Goal: Transaction & Acquisition: Download file/media

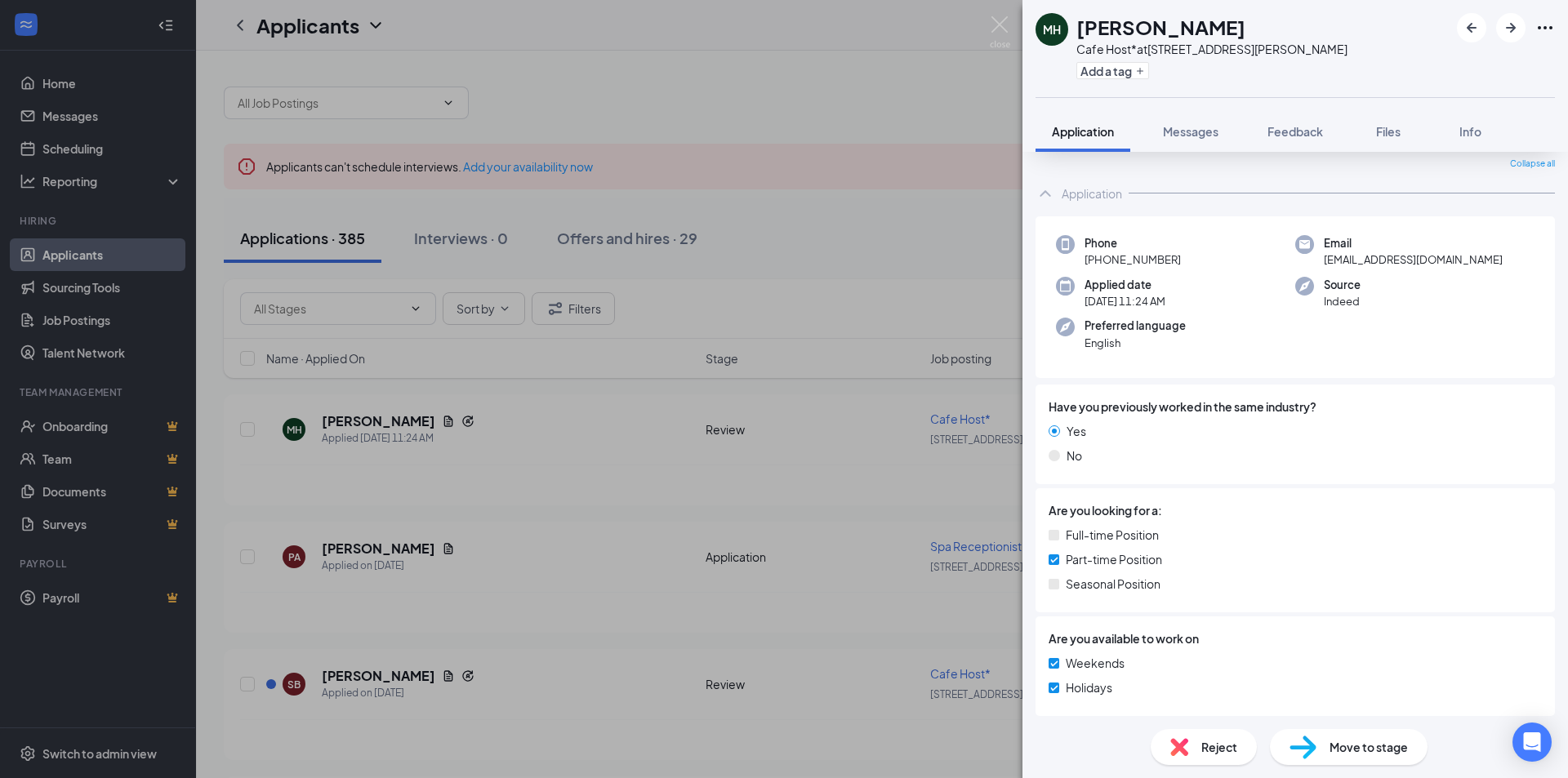
scroll to position [138, 0]
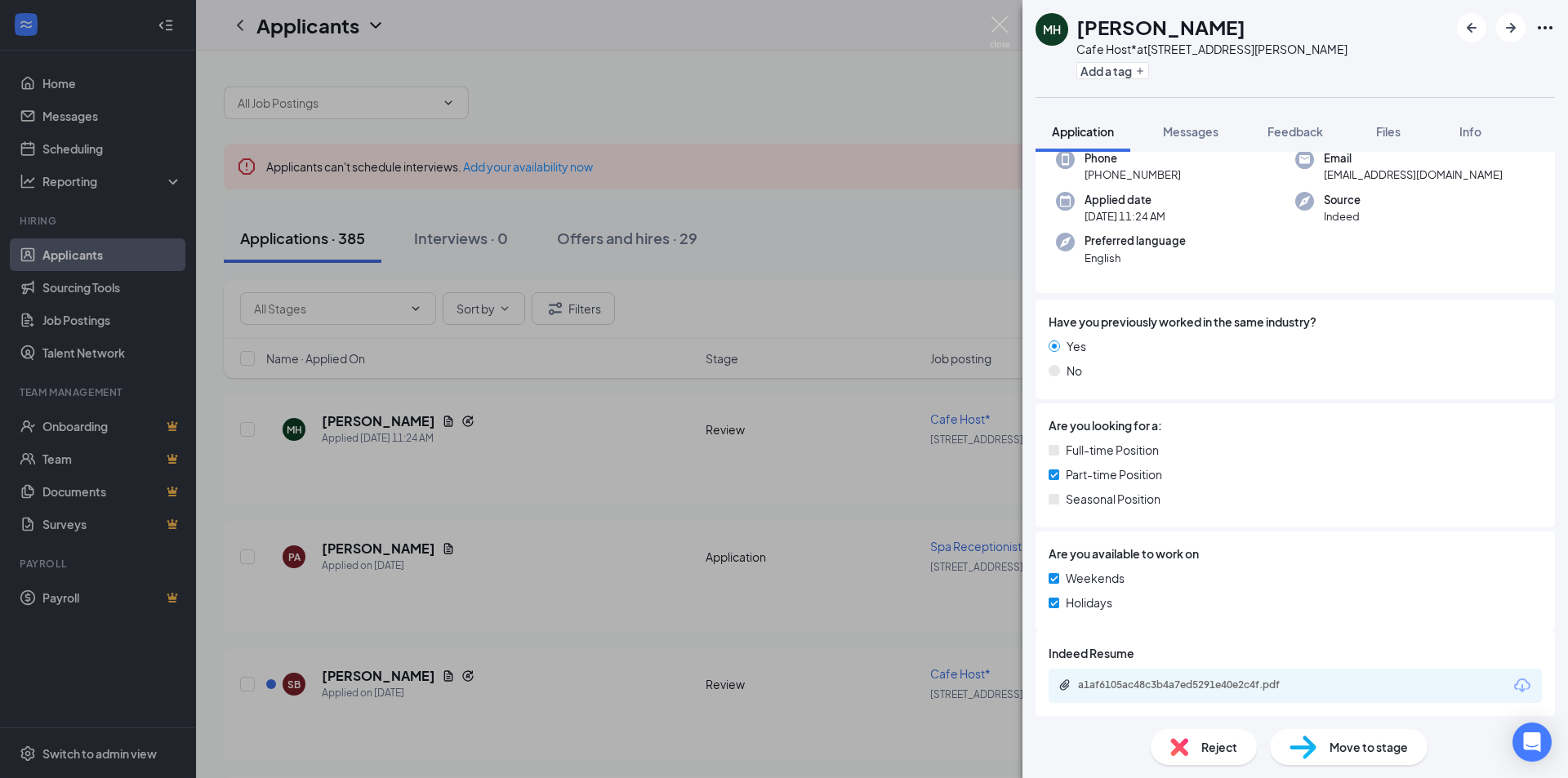
click at [1512, 685] on icon "Download" at bounding box center [1521, 686] width 19 height 19
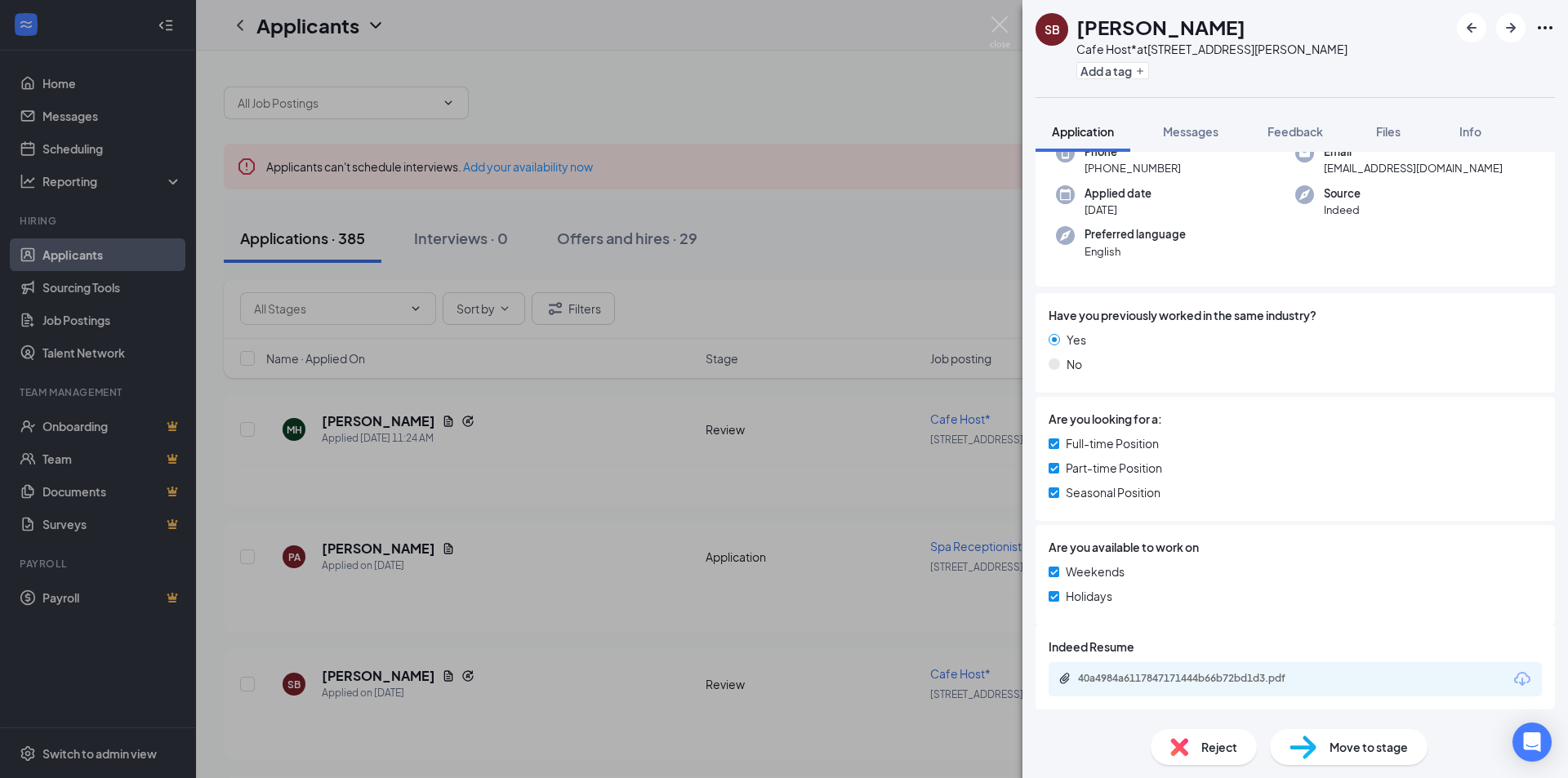
click at [1518, 678] on icon "Download" at bounding box center [1522, 678] width 16 height 14
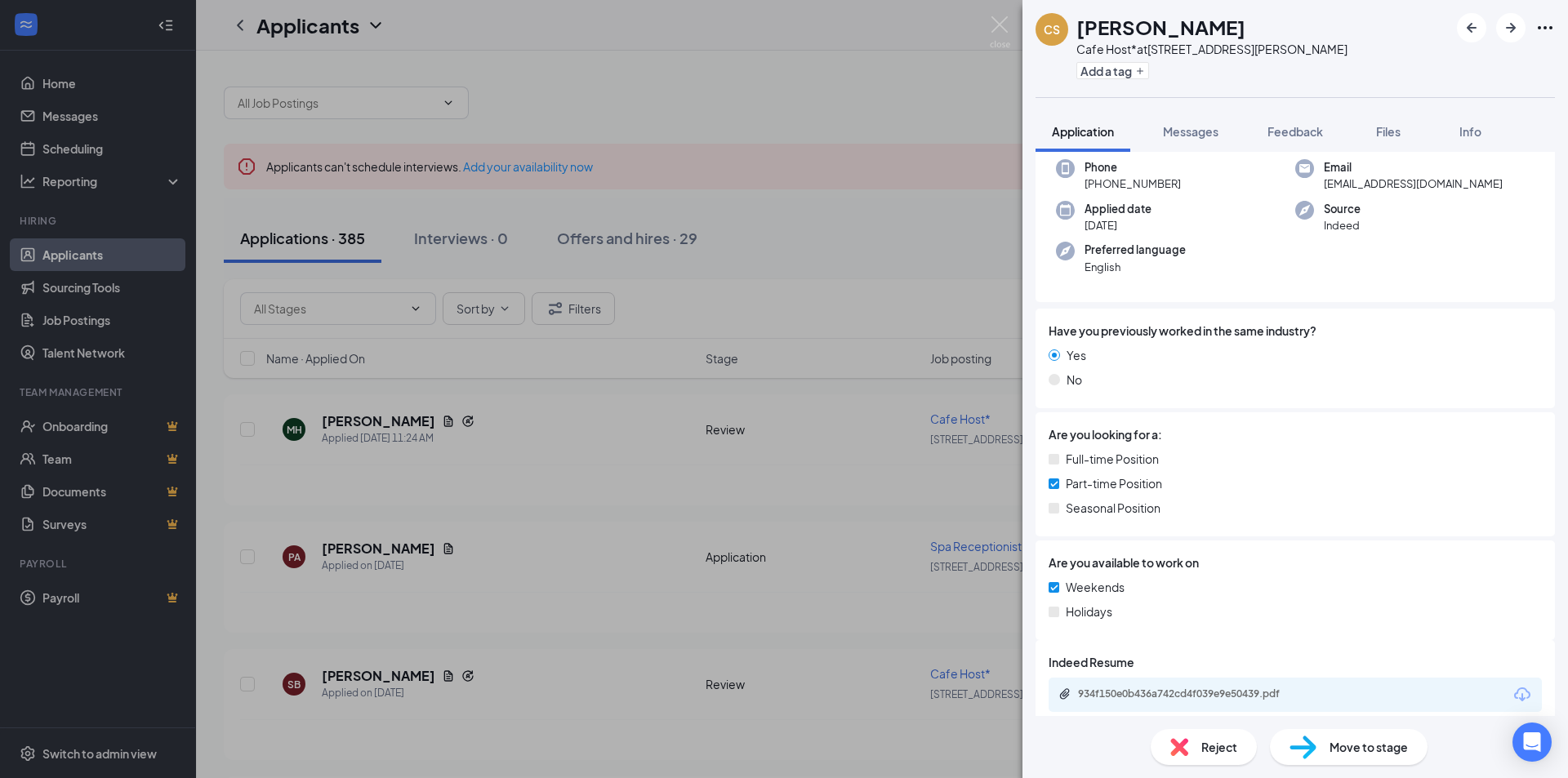
scroll to position [91, 0]
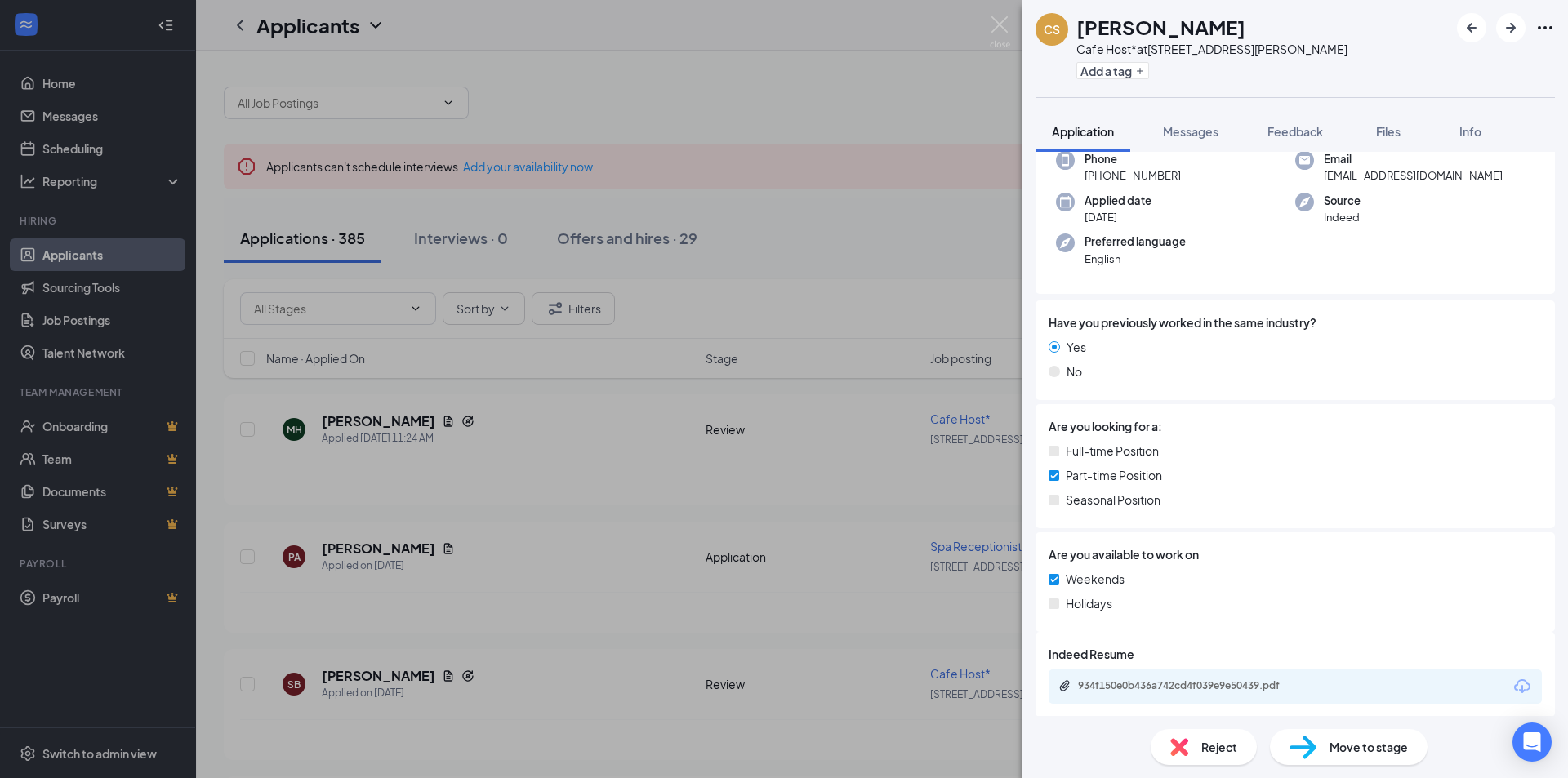
click at [1512, 692] on icon "Download" at bounding box center [1521, 687] width 19 height 19
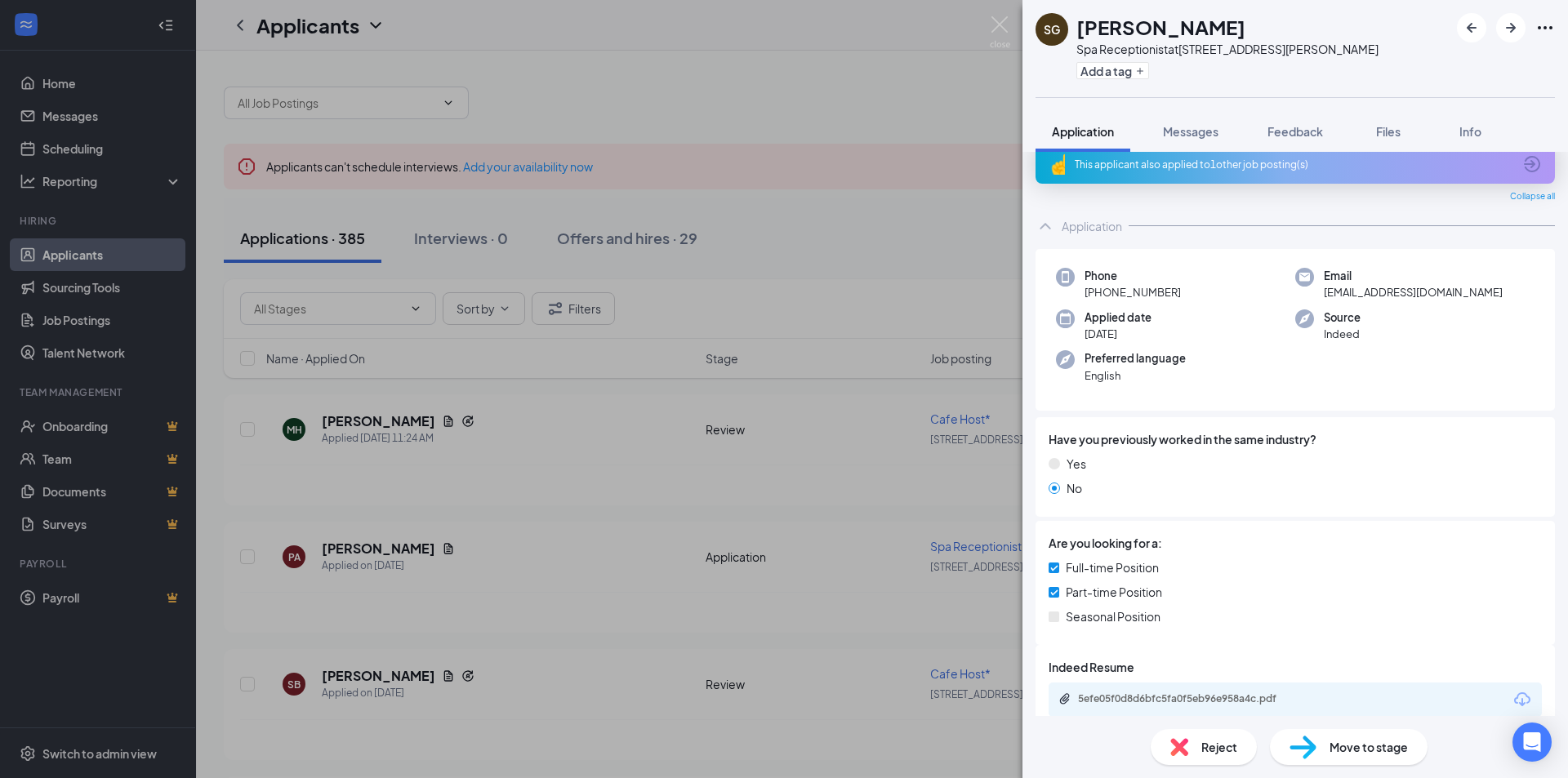
scroll to position [34, 0]
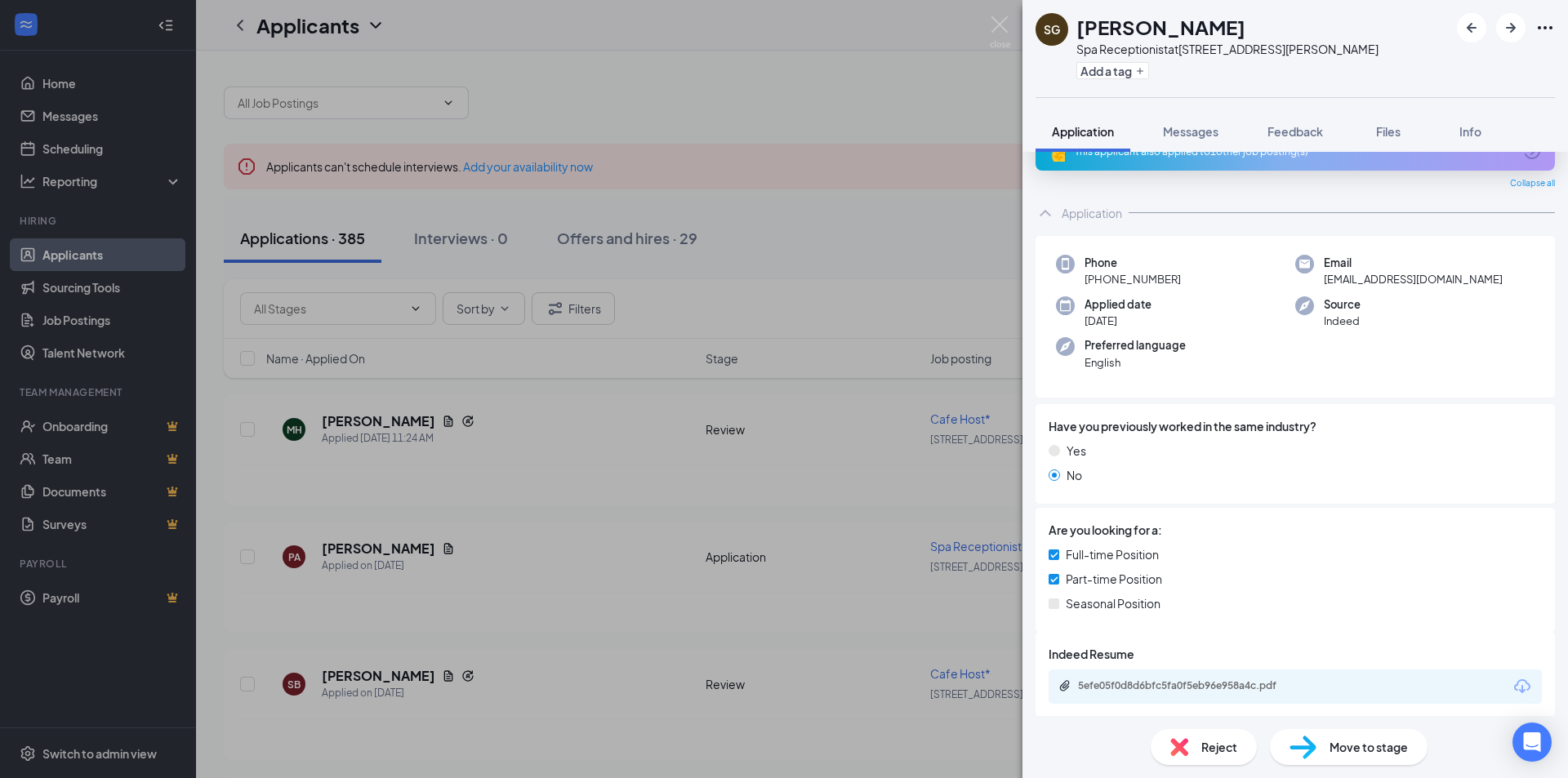
click at [1512, 686] on icon "Download" at bounding box center [1521, 687] width 19 height 19
